Goal: Task Accomplishment & Management: Manage account settings

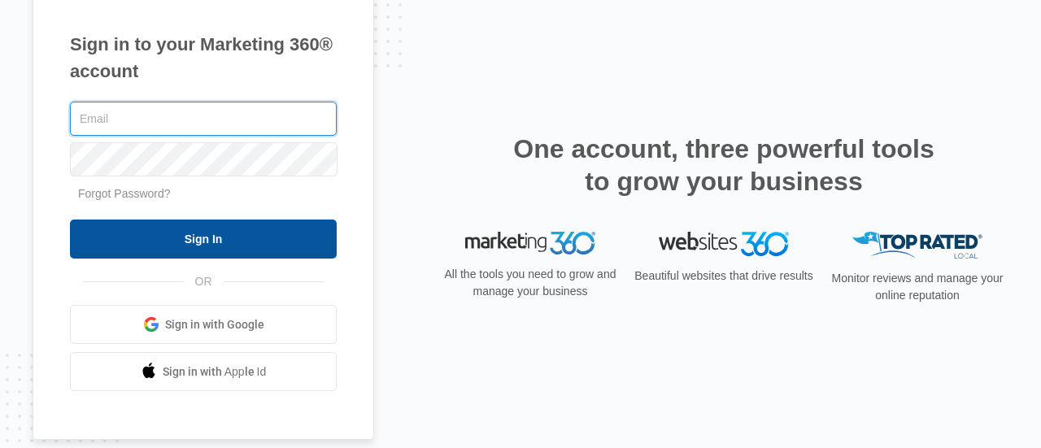
type input "[PERSON_NAME][EMAIL_ADDRESS][DOMAIN_NAME]"
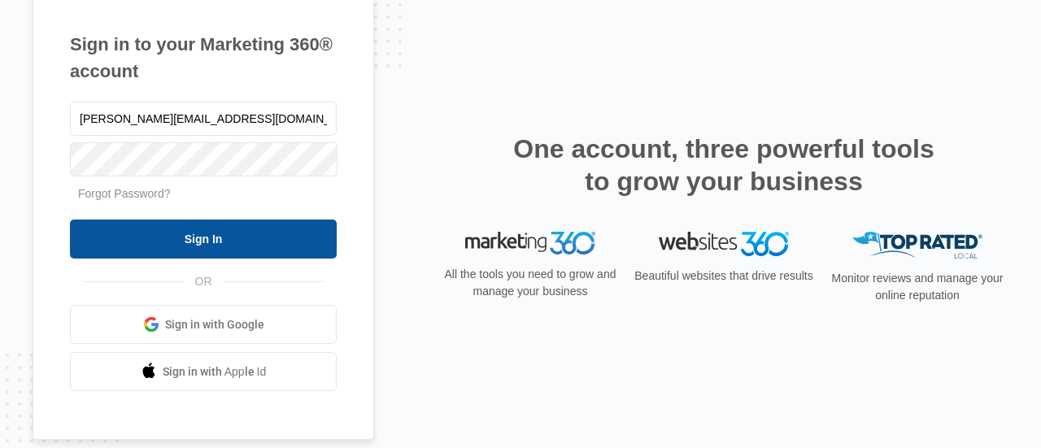
click at [218, 246] on input "Sign In" at bounding box center [203, 239] width 267 height 39
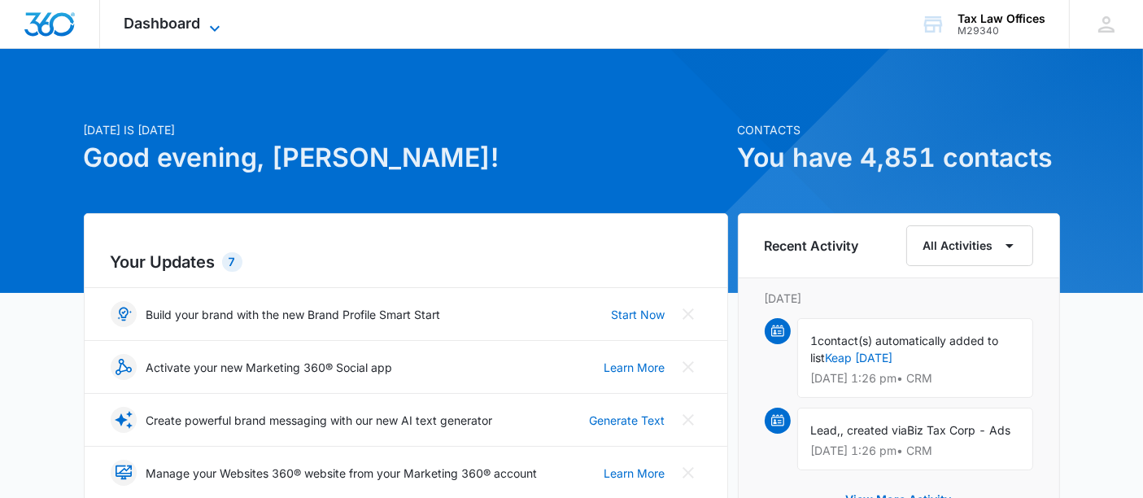
click at [215, 28] on icon at bounding box center [215, 28] width 10 height 6
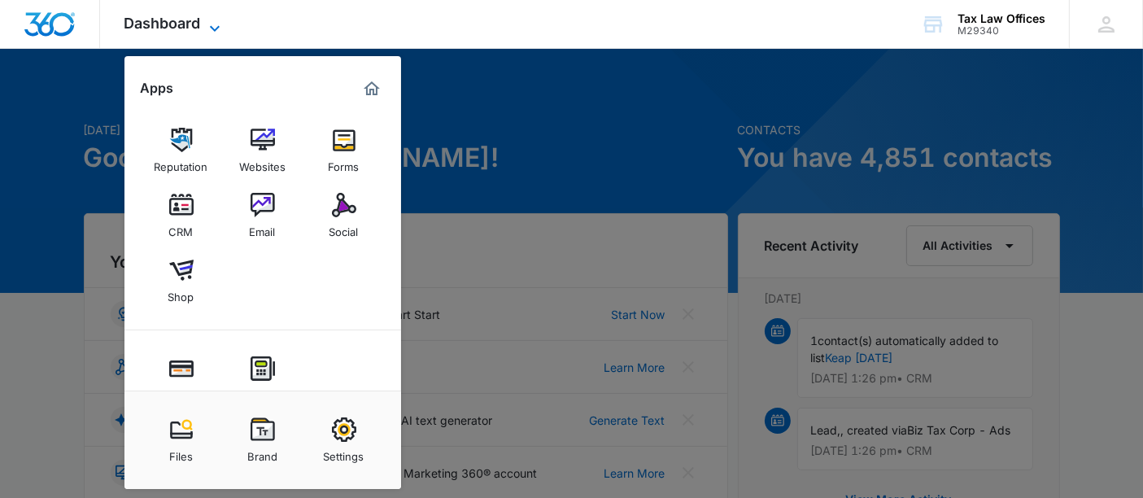
click at [215, 28] on icon at bounding box center [215, 28] width 10 height 6
